Goal: Check status: Check status

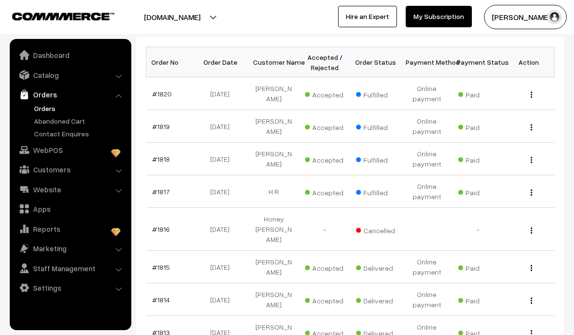
scroll to position [155, 0]
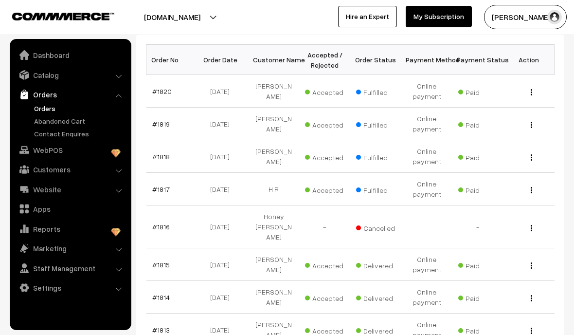
click at [164, 187] on link "#1817" at bounding box center [161, 189] width 18 height 8
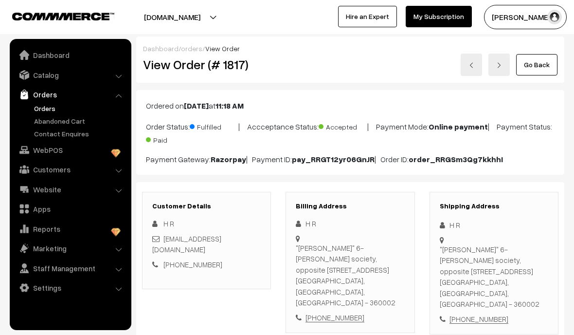
click at [537, 61] on link "Go Back" at bounding box center [536, 64] width 41 height 21
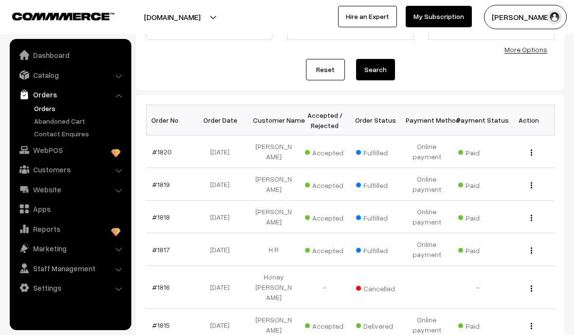
scroll to position [96, 0]
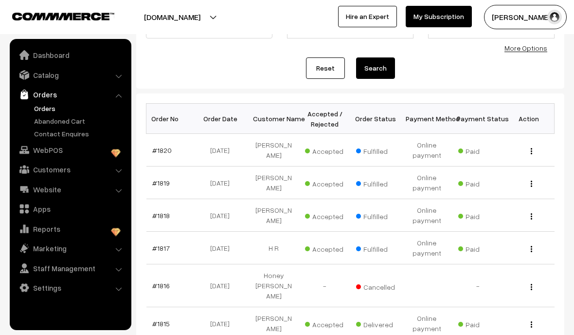
click at [158, 215] on link "#1818" at bounding box center [161, 215] width 18 height 8
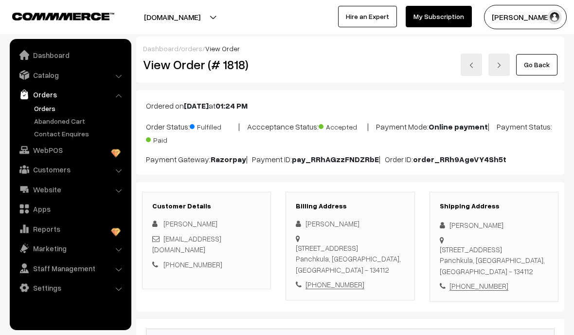
click at [546, 55] on link "Go Back" at bounding box center [536, 64] width 41 height 21
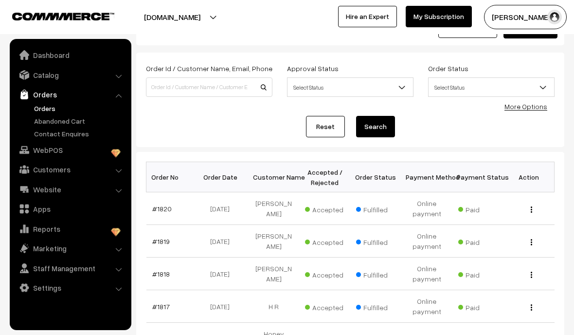
scroll to position [46, 0]
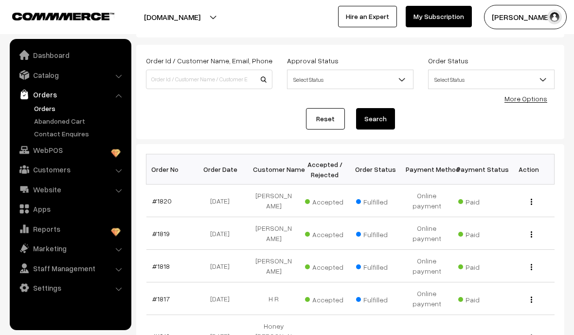
click at [161, 232] on link "#1819" at bounding box center [161, 233] width 18 height 8
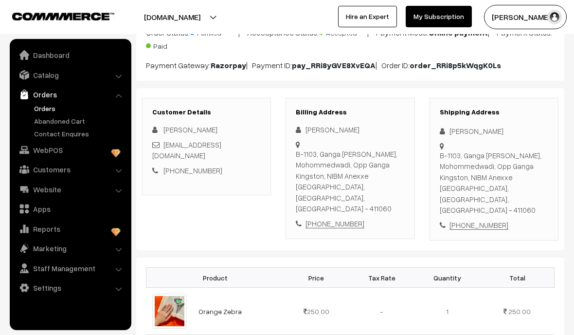
scroll to position [90, 0]
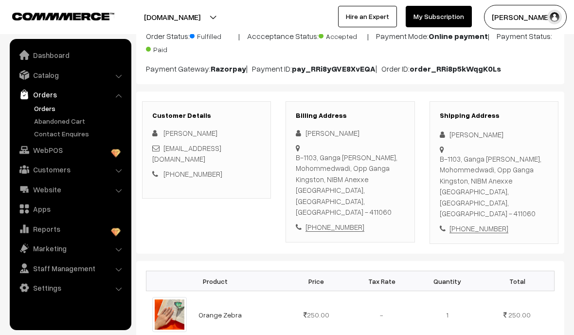
click at [53, 107] on link "Orders" at bounding box center [80, 108] width 96 height 10
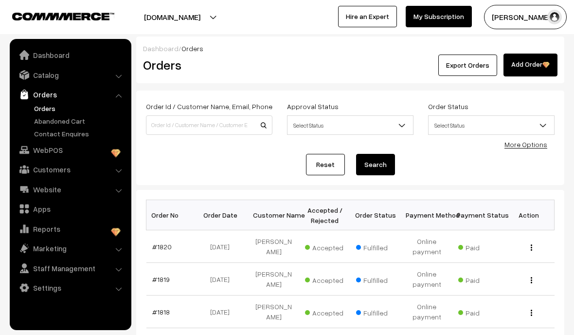
click at [161, 243] on link "#1820" at bounding box center [161, 246] width 19 height 8
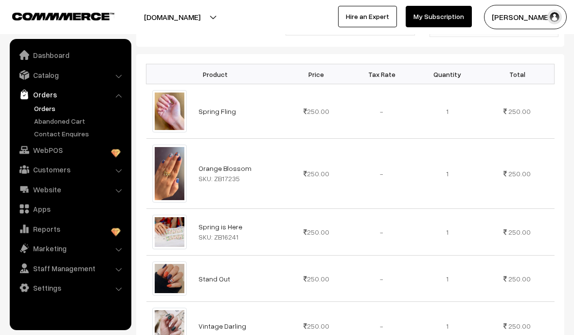
scroll to position [336, 0]
